Goal: Navigation & Orientation: Find specific page/section

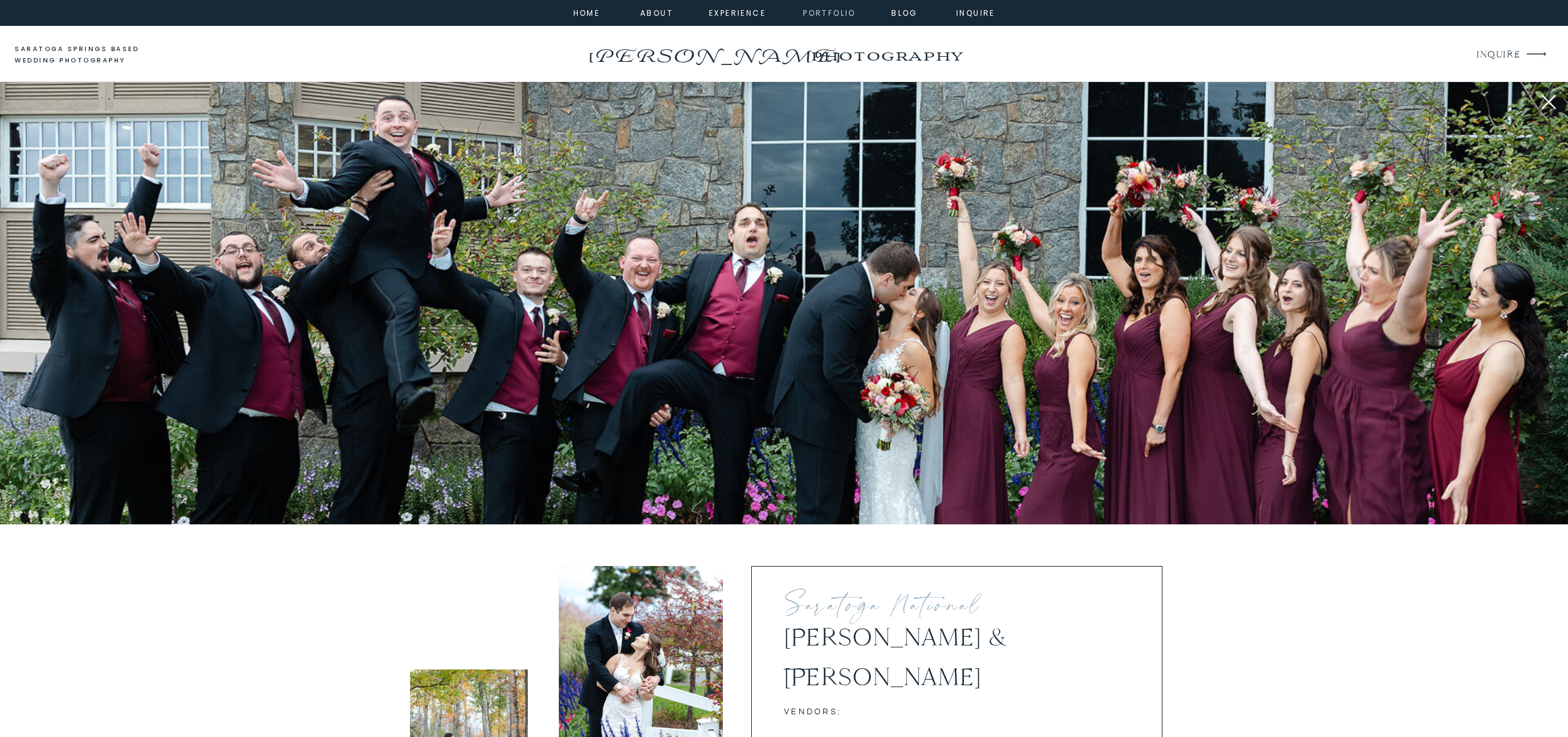
click at [812, 18] on nav "portfolio" at bounding box center [829, 12] width 55 height 12
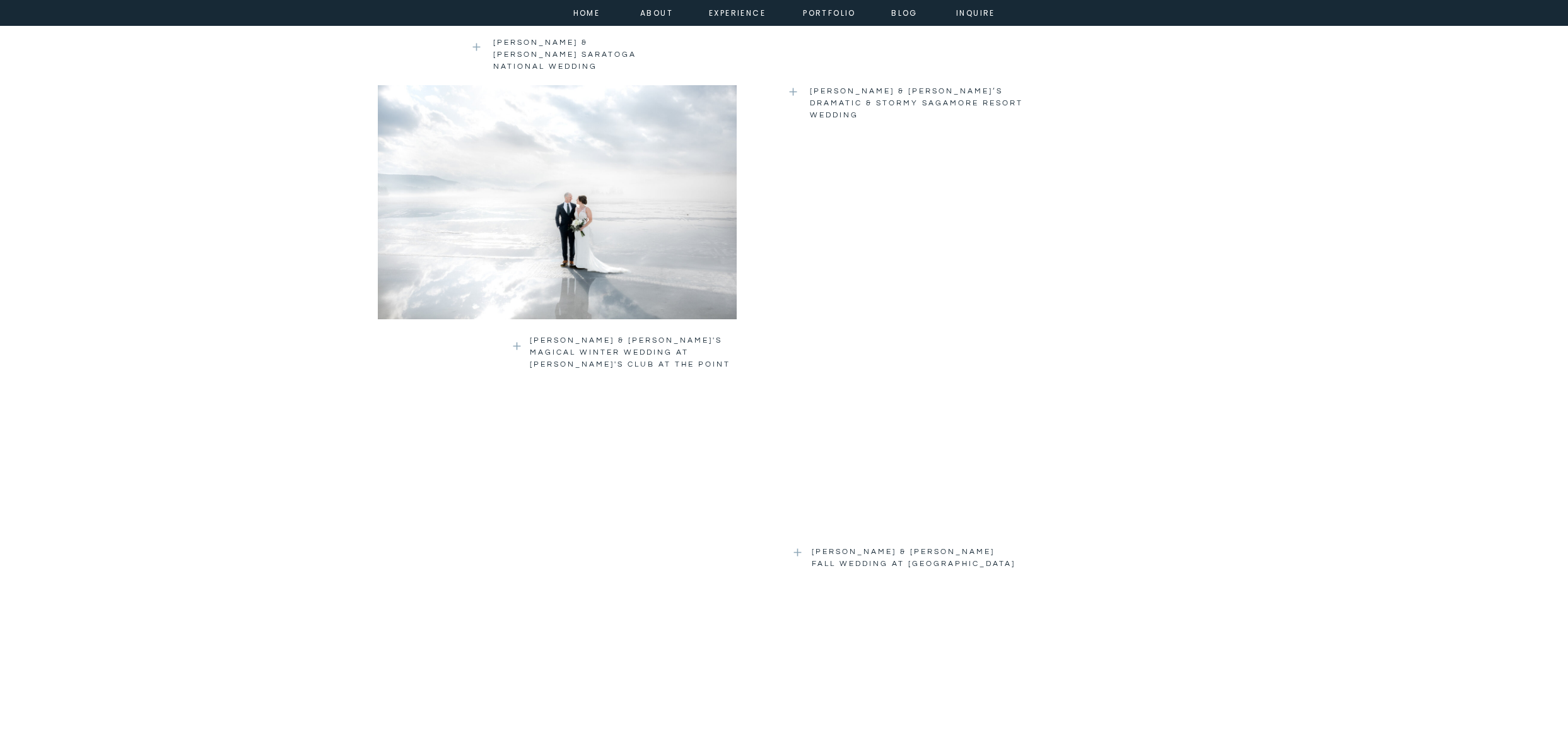
scroll to position [1599, 0]
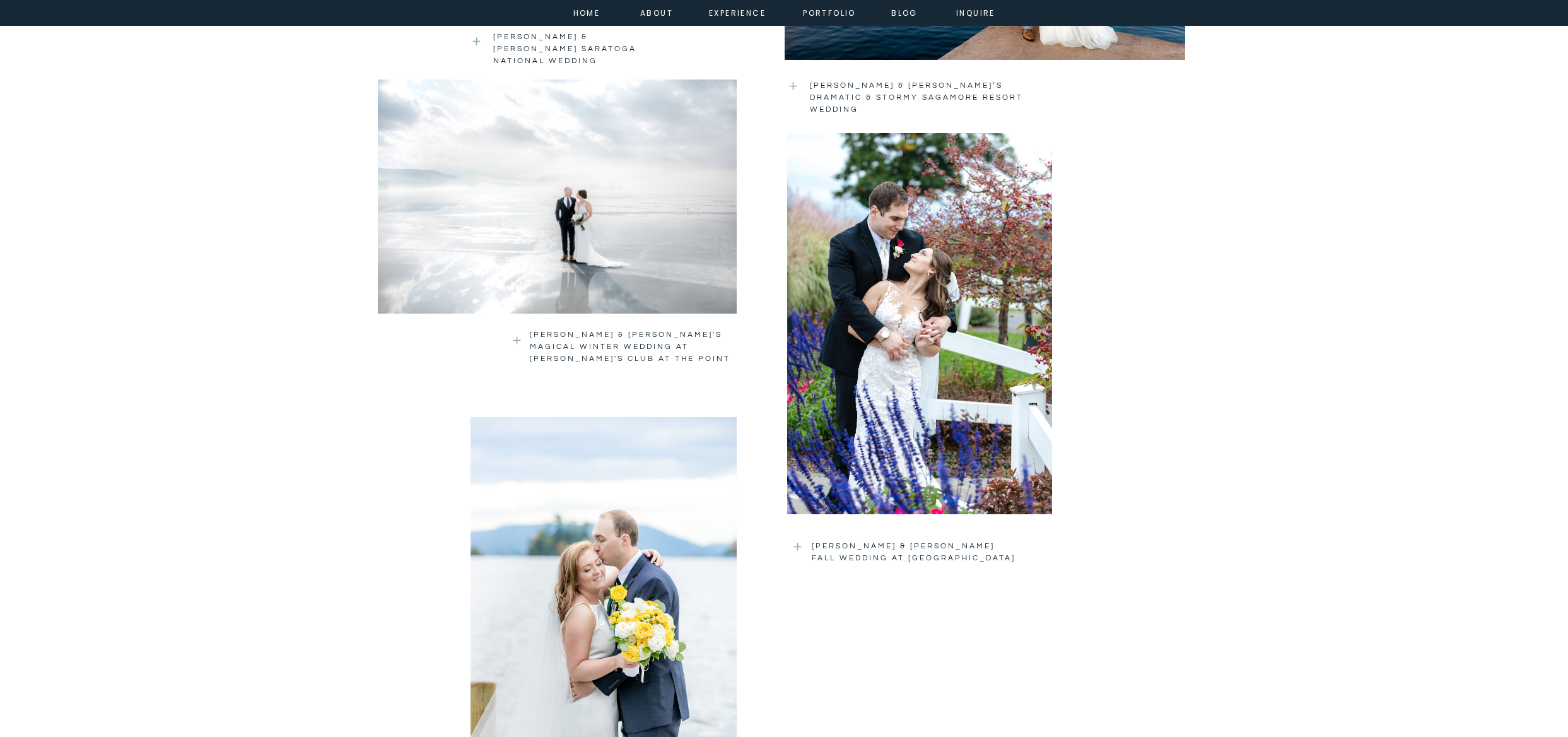
click at [964, 344] on div at bounding box center [920, 323] width 265 height 381
